Goal: Book appointment/travel/reservation

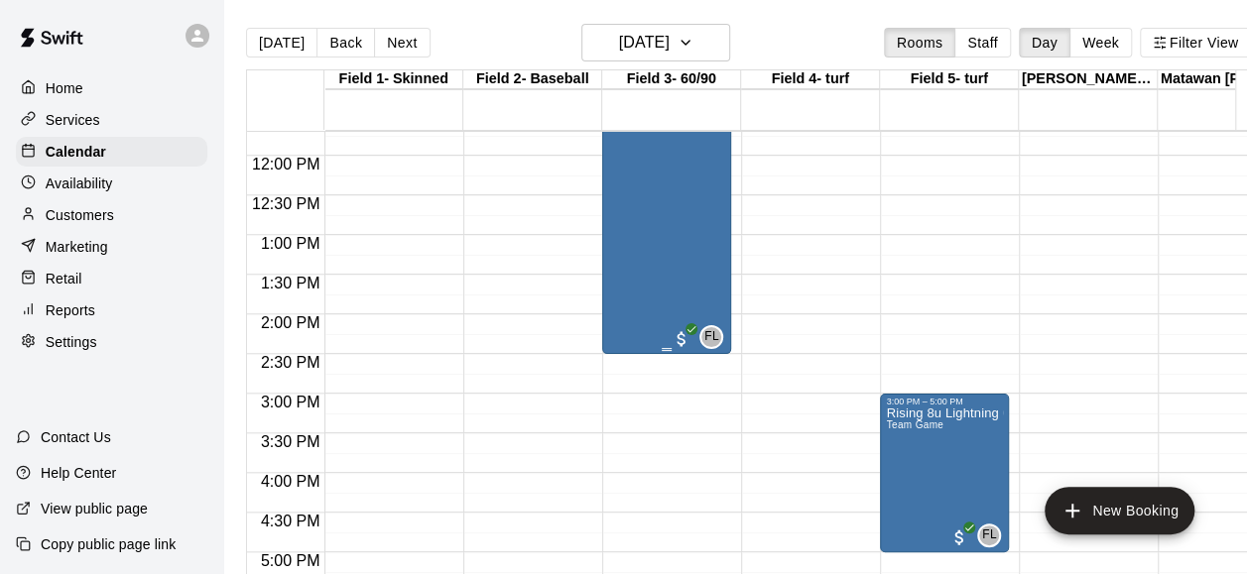
scroll to position [930, 0]
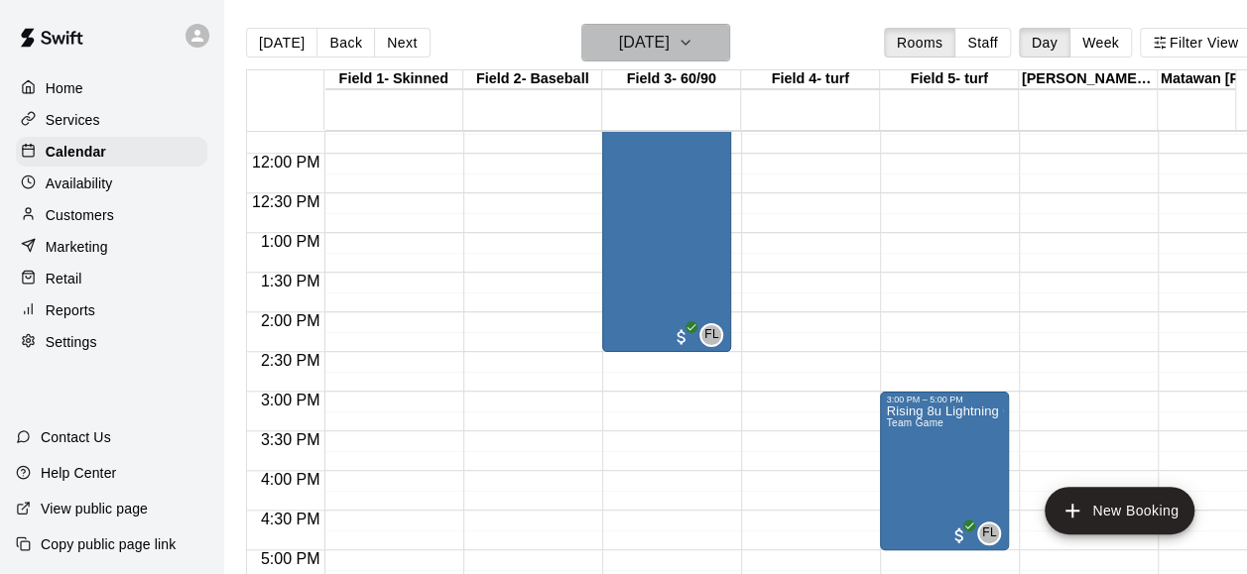
click at [693, 48] on icon "button" at bounding box center [686, 43] width 16 height 24
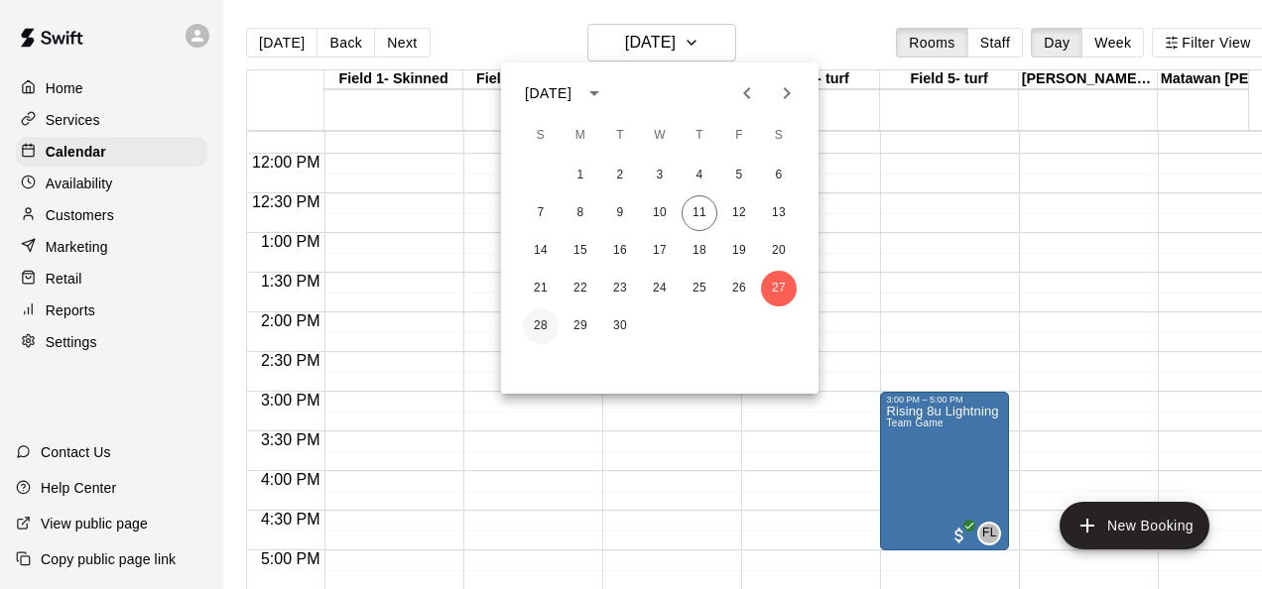
click at [547, 323] on button "28" at bounding box center [541, 326] width 36 height 36
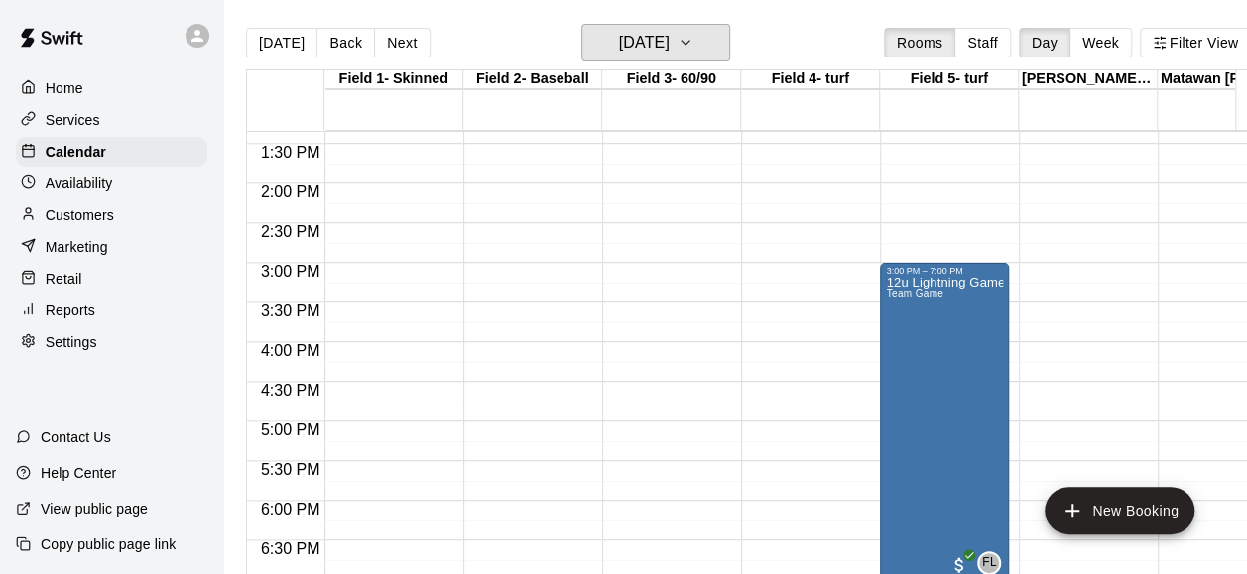
scroll to position [1055, 0]
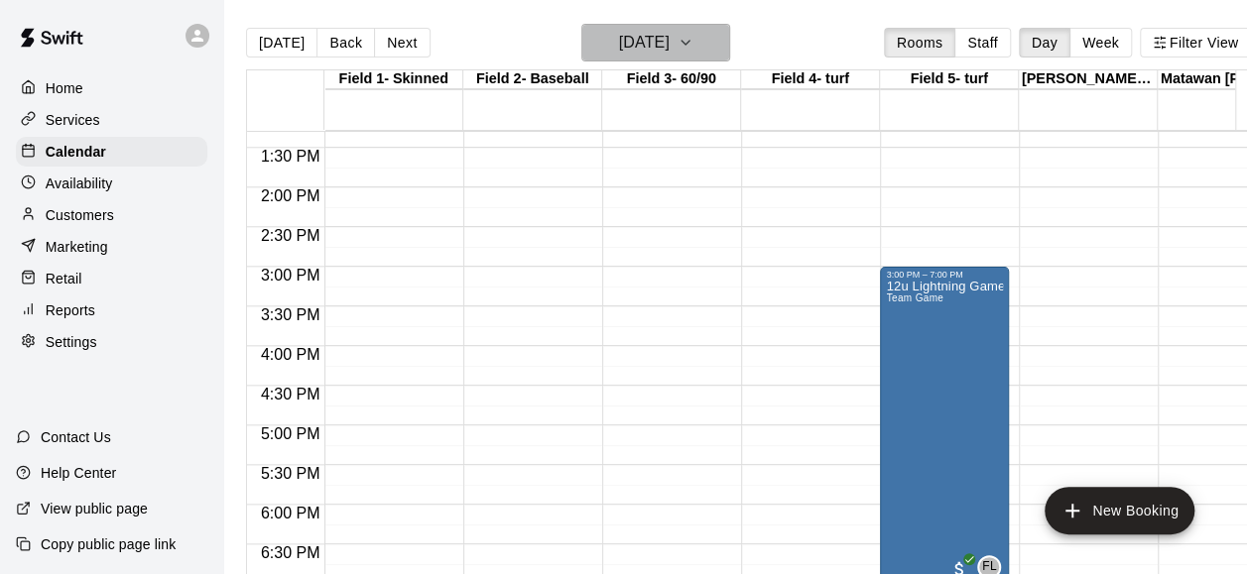
click at [707, 43] on button "[DATE]" at bounding box center [655, 43] width 149 height 38
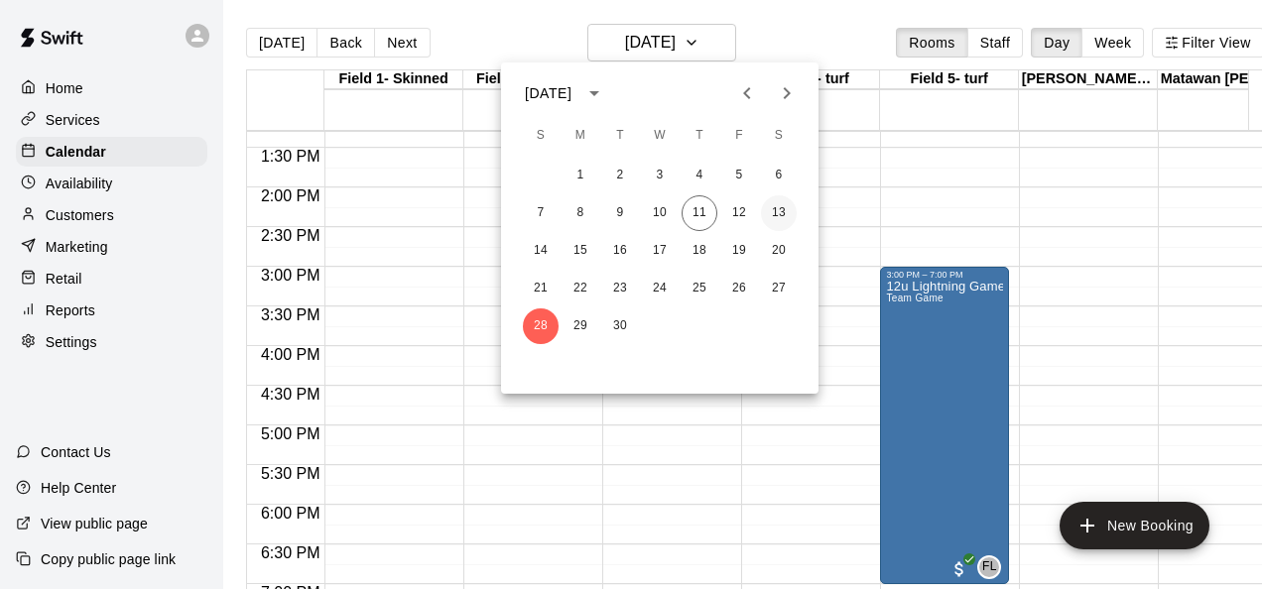
click at [781, 212] on button "13" at bounding box center [779, 213] width 36 height 36
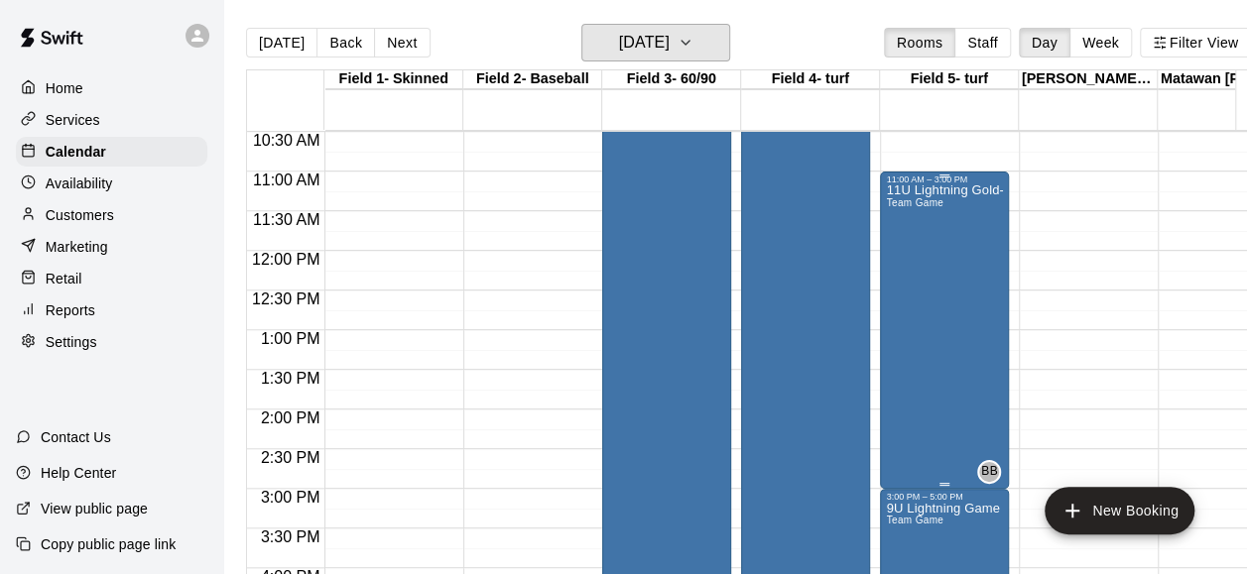
scroll to position [833, 0]
click at [711, 37] on button "[DATE]" at bounding box center [655, 43] width 149 height 38
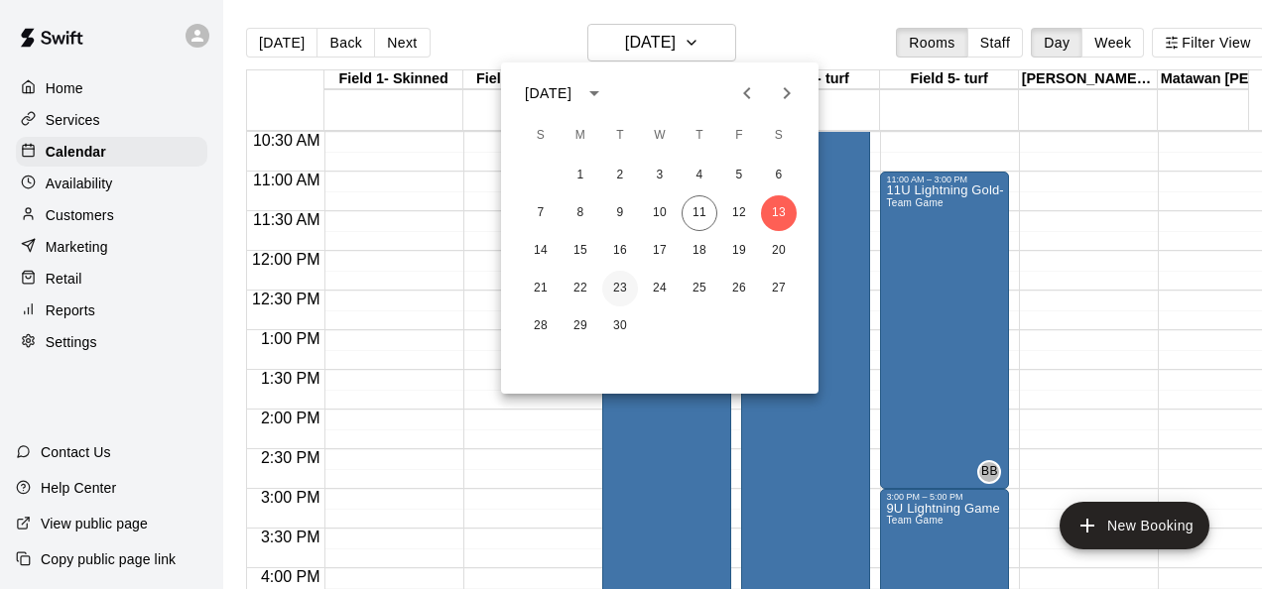
click at [615, 289] on button "23" at bounding box center [620, 289] width 36 height 36
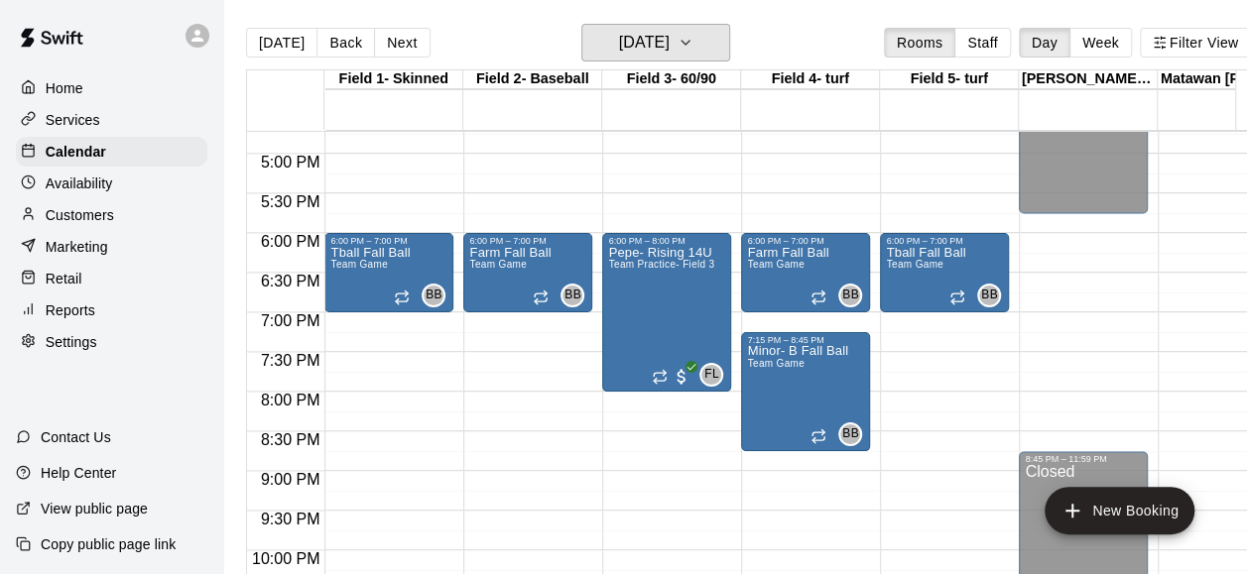
scroll to position [1329, 0]
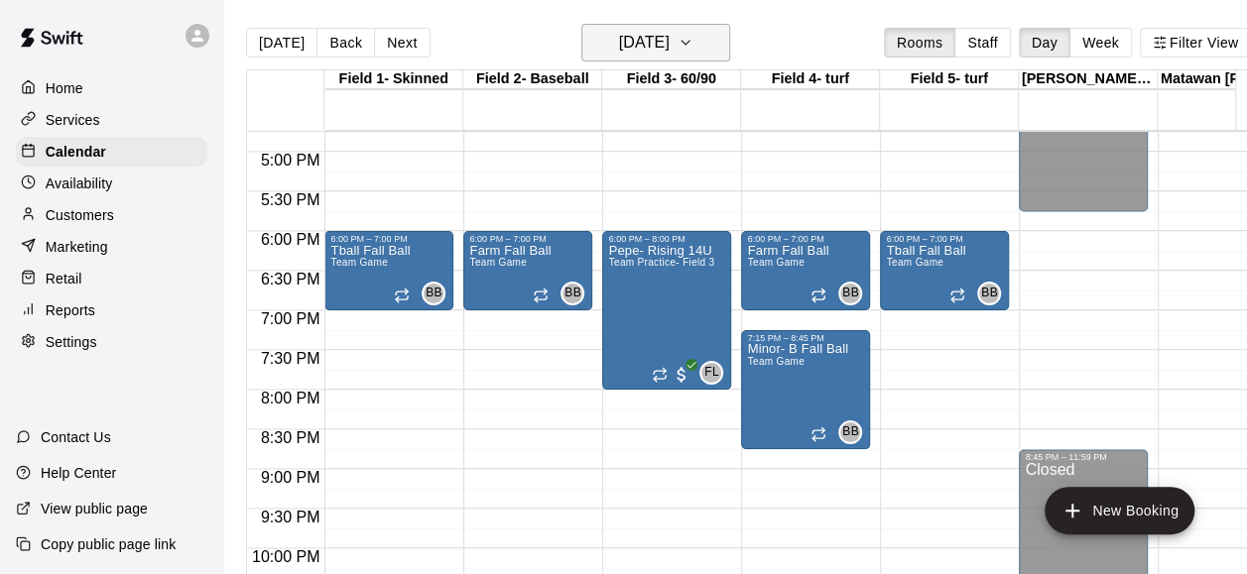
click at [689, 43] on icon "button" at bounding box center [685, 43] width 8 height 4
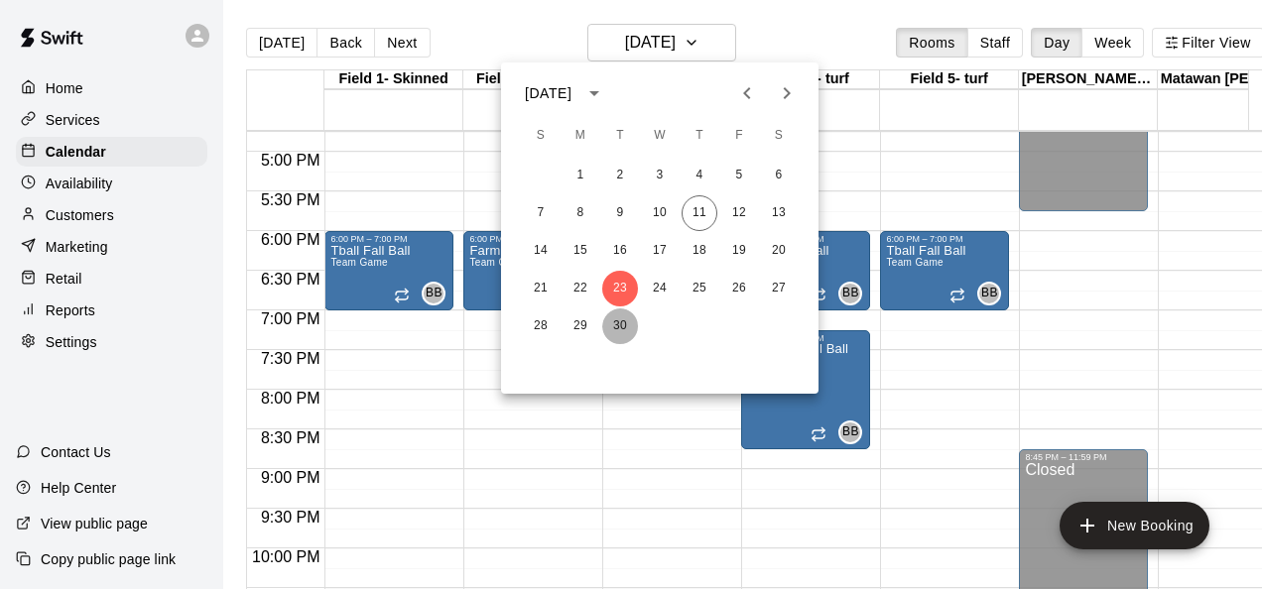
click at [612, 319] on button "30" at bounding box center [620, 326] width 36 height 36
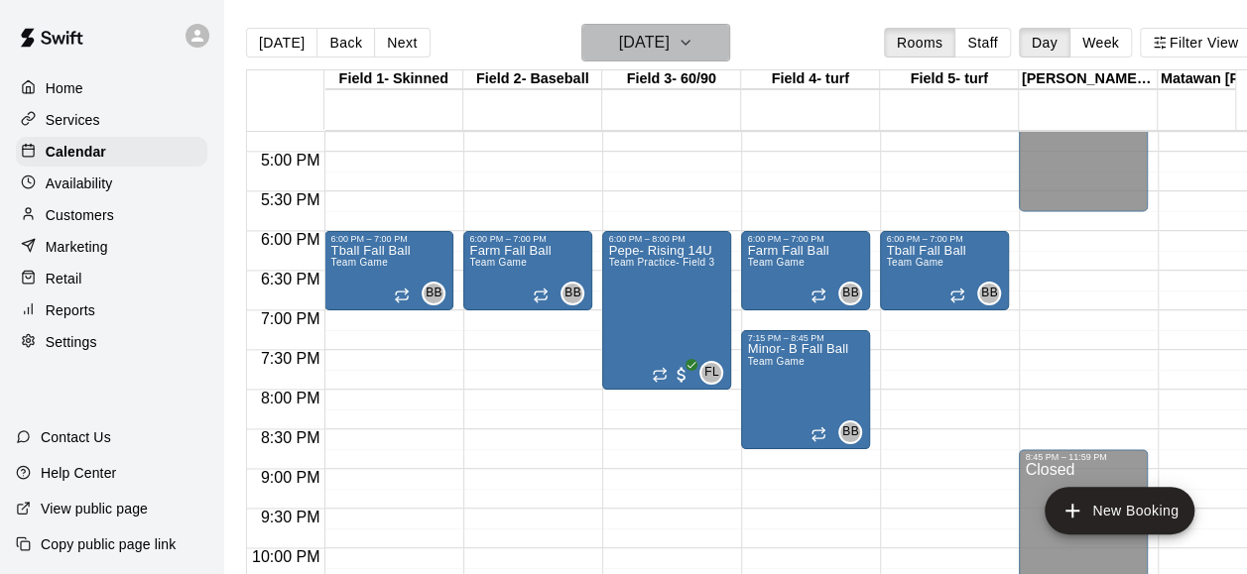
click at [693, 43] on icon "button" at bounding box center [686, 43] width 16 height 24
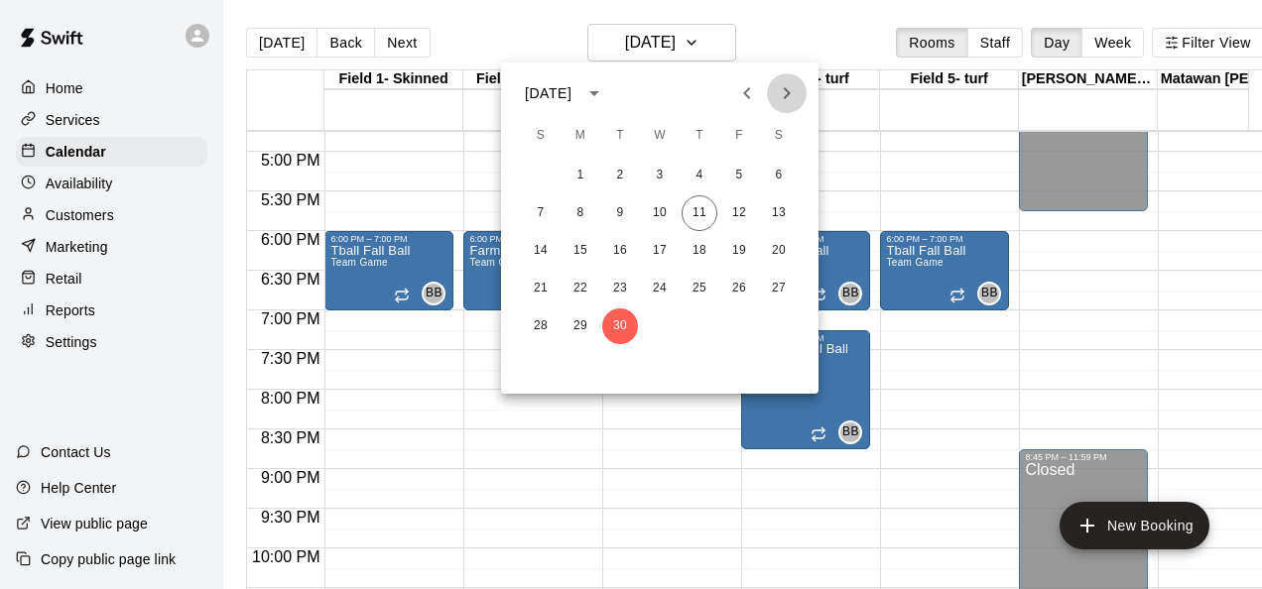
click at [786, 95] on icon "Next month" at bounding box center [787, 93] width 7 height 12
click at [744, 183] on button "3" at bounding box center [739, 176] width 36 height 36
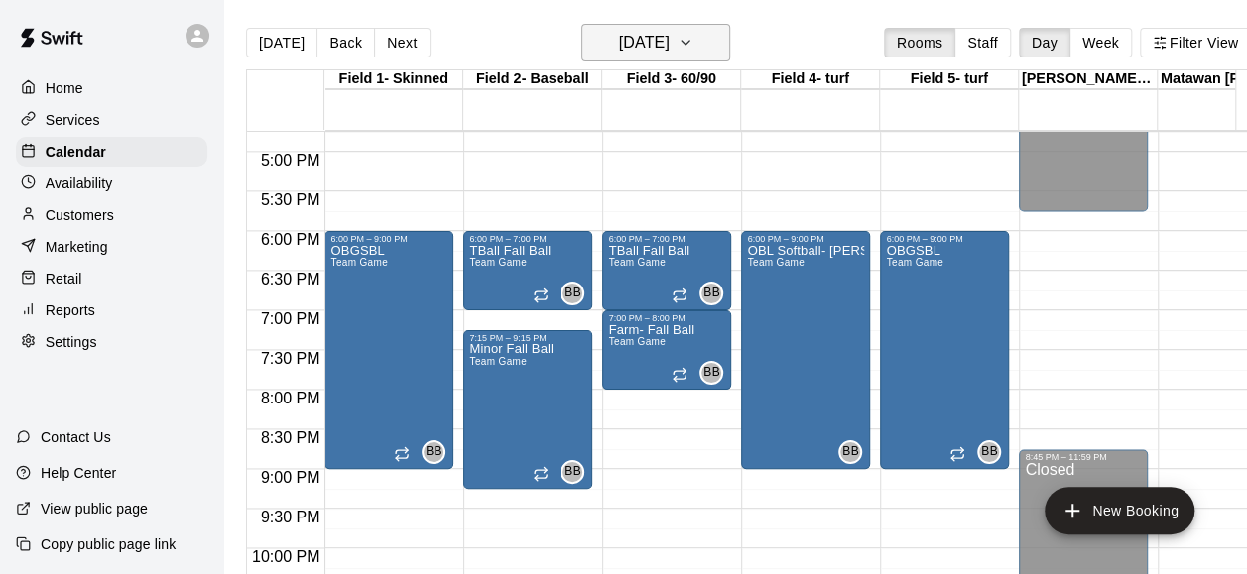
click at [693, 47] on icon "button" at bounding box center [686, 43] width 16 height 24
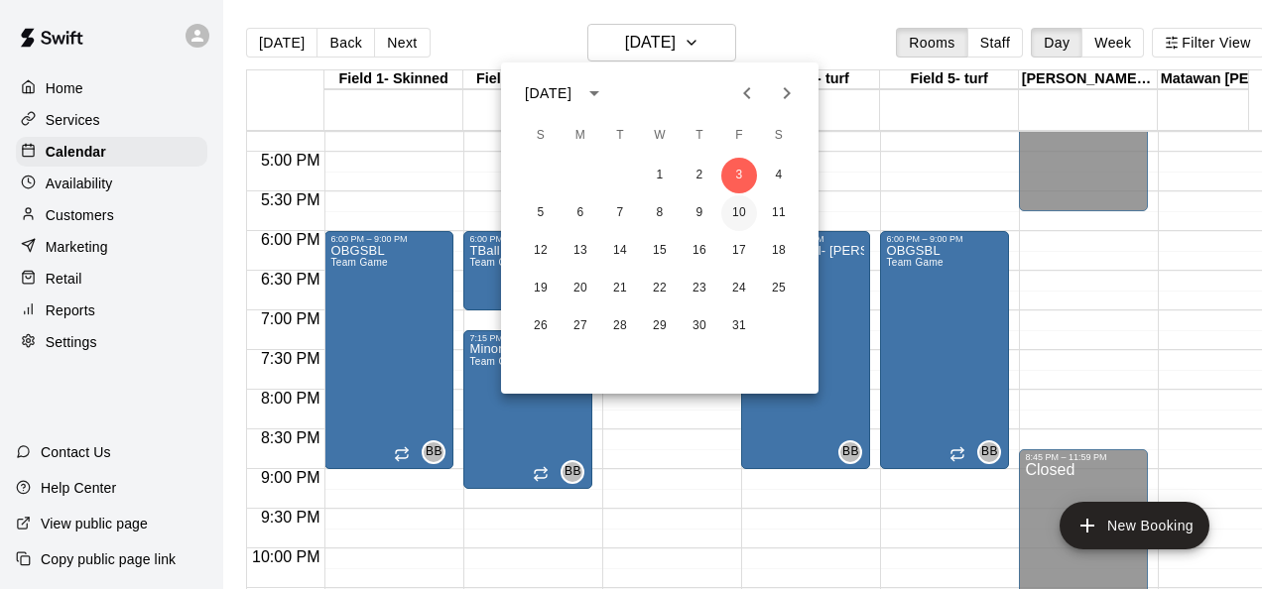
click at [740, 201] on button "10" at bounding box center [739, 213] width 36 height 36
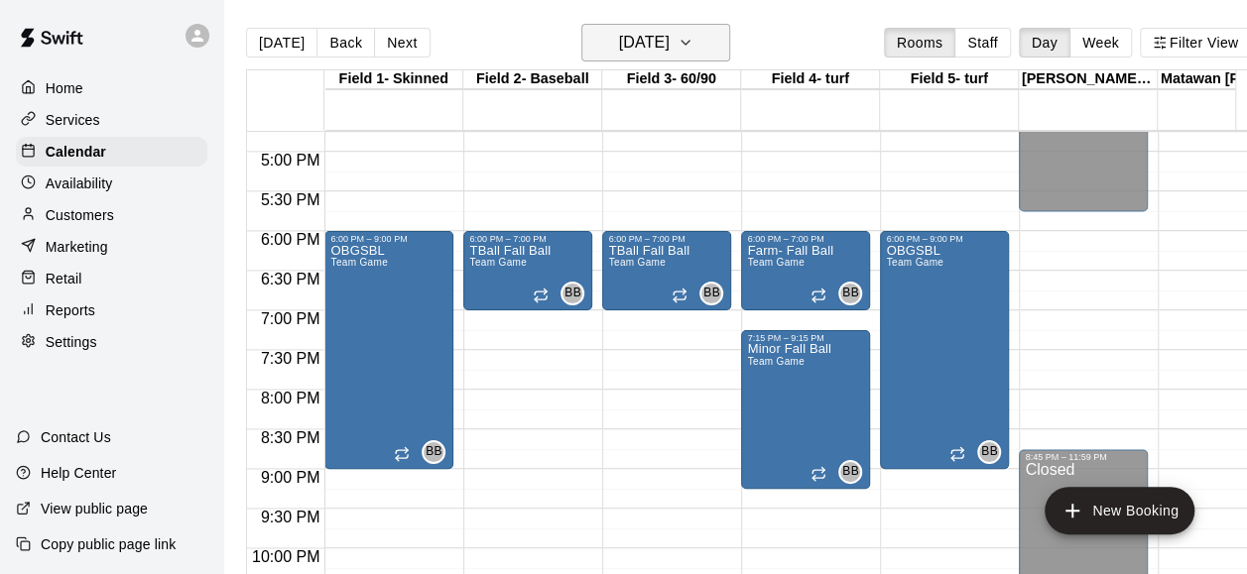
click at [693, 38] on icon "button" at bounding box center [686, 43] width 16 height 24
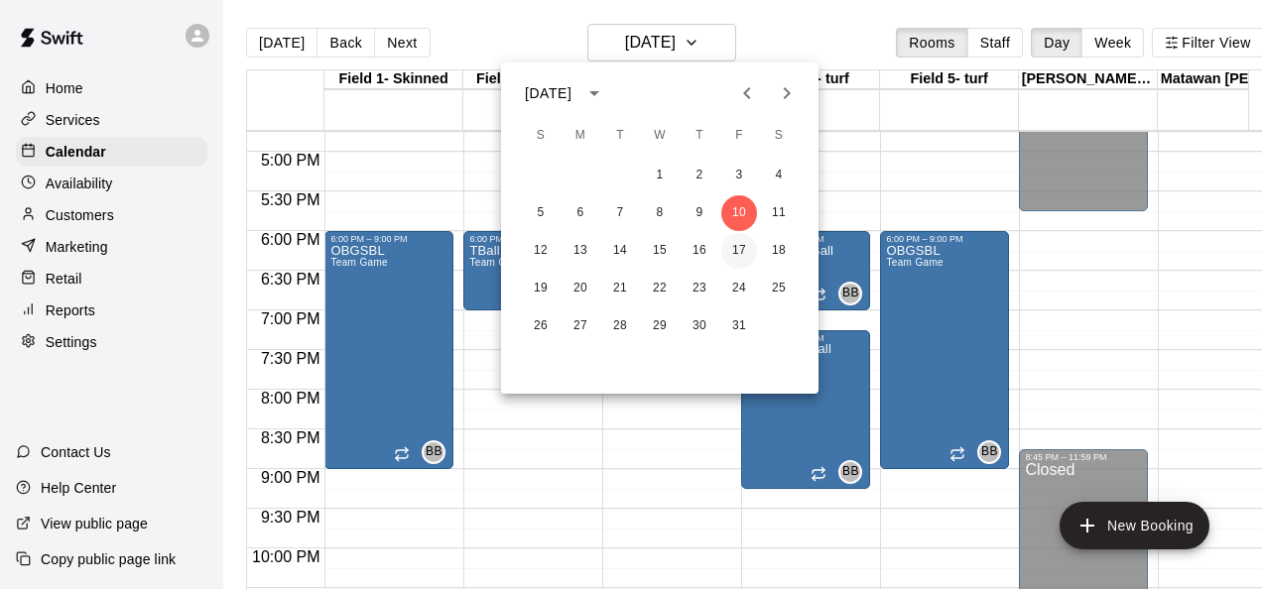
click at [744, 246] on button "17" at bounding box center [739, 251] width 36 height 36
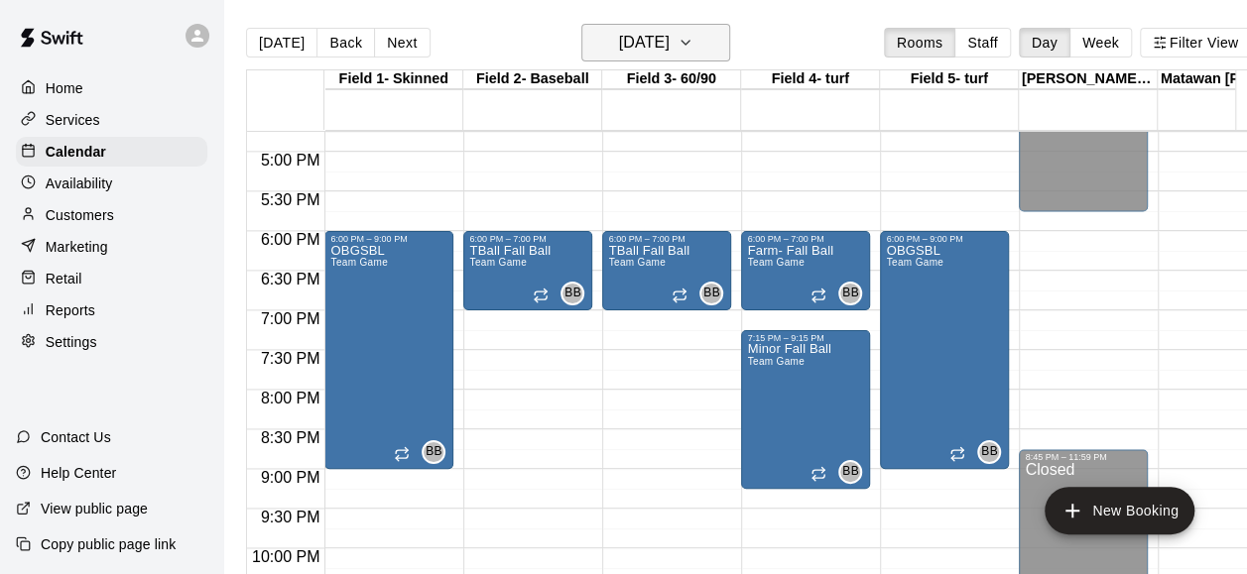
click at [693, 36] on icon "button" at bounding box center [686, 43] width 16 height 24
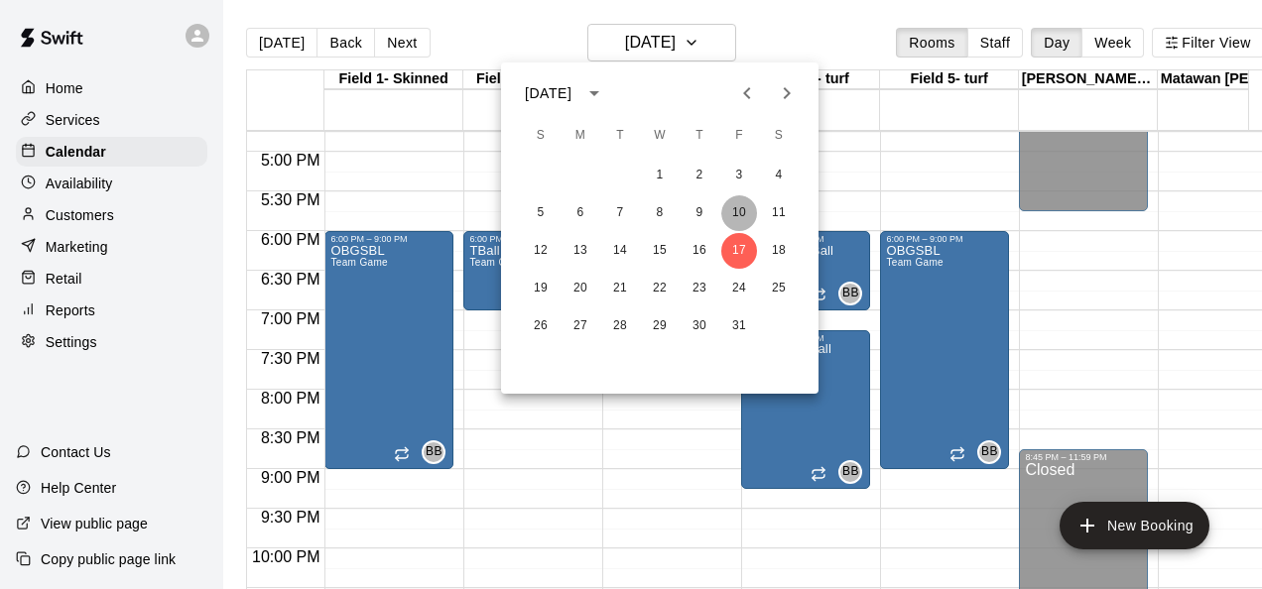
click at [736, 210] on button "10" at bounding box center [739, 213] width 36 height 36
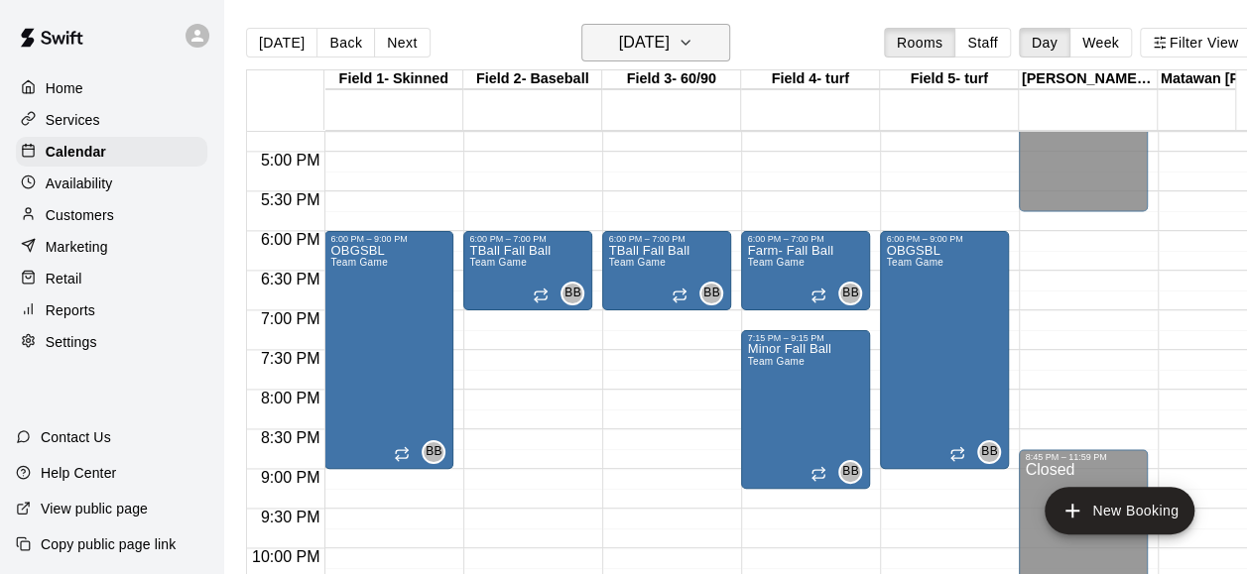
click at [689, 44] on icon "button" at bounding box center [685, 43] width 8 height 4
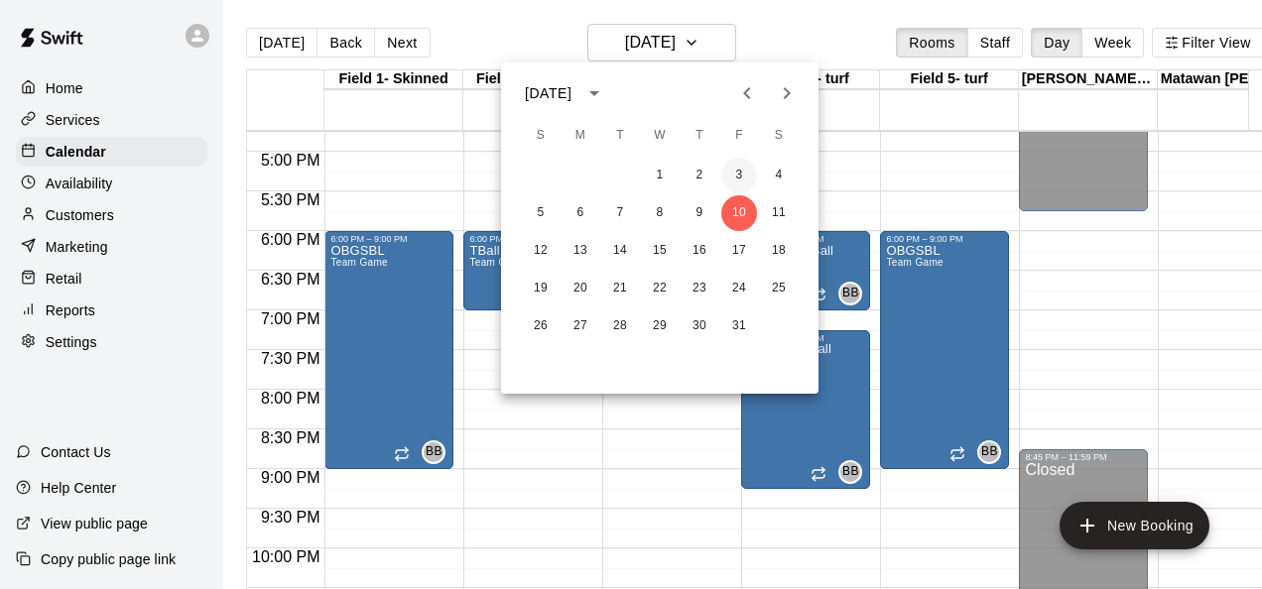
click at [741, 169] on button "3" at bounding box center [739, 176] width 36 height 36
